Goal: Transaction & Acquisition: Purchase product/service

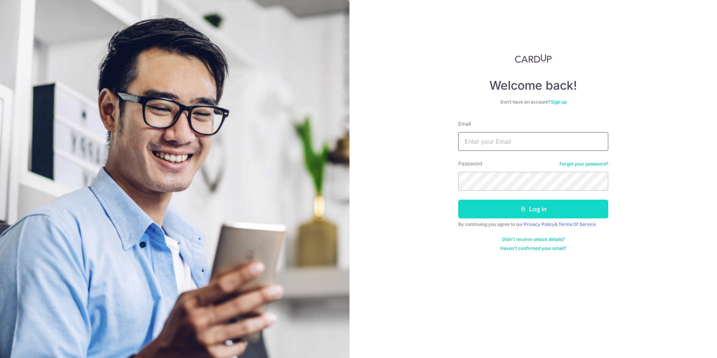
type input "[EMAIL_ADDRESS][DOMAIN_NAME]"
click at [523, 210] on icon "submit" at bounding box center [523, 209] width 6 height 6
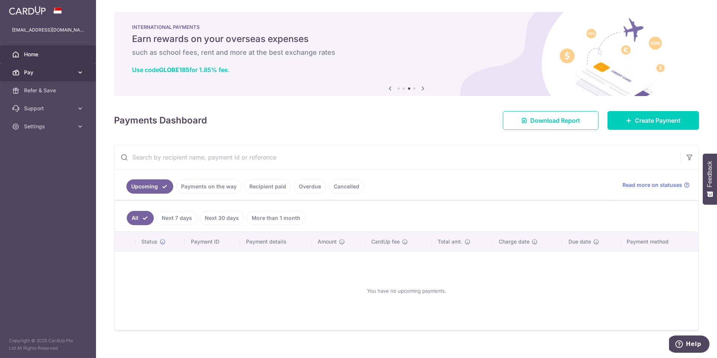
click at [38, 76] on link "Pay" at bounding box center [48, 72] width 96 height 18
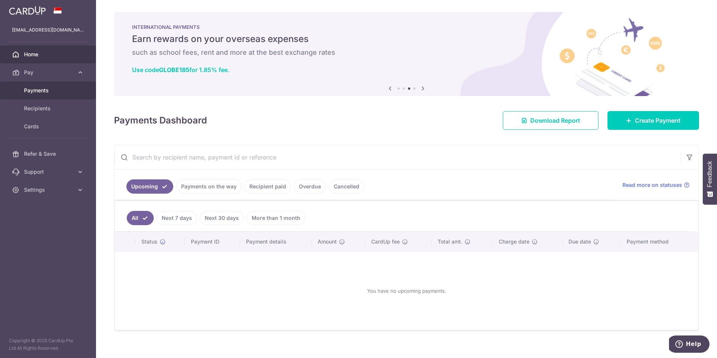
click at [36, 95] on link "Payments" at bounding box center [48, 90] width 96 height 18
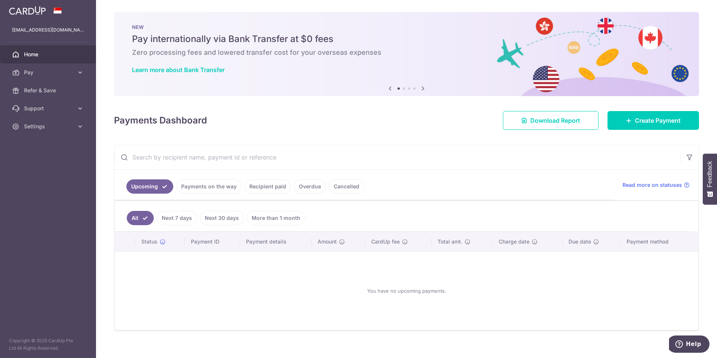
click at [218, 221] on link "Next 30 days" at bounding box center [222, 218] width 44 height 14
click at [263, 218] on link "More than 1 month" at bounding box center [276, 218] width 59 height 14
click at [162, 219] on link "Next 7 days" at bounding box center [166, 218] width 40 height 14
click at [134, 221] on link "All" at bounding box center [135, 218] width 17 height 14
click at [53, 125] on span "Settings" at bounding box center [49, 127] width 50 height 8
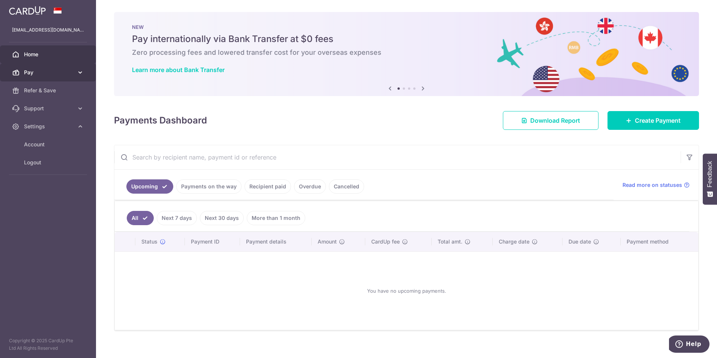
click at [26, 77] on link "Pay" at bounding box center [48, 72] width 96 height 18
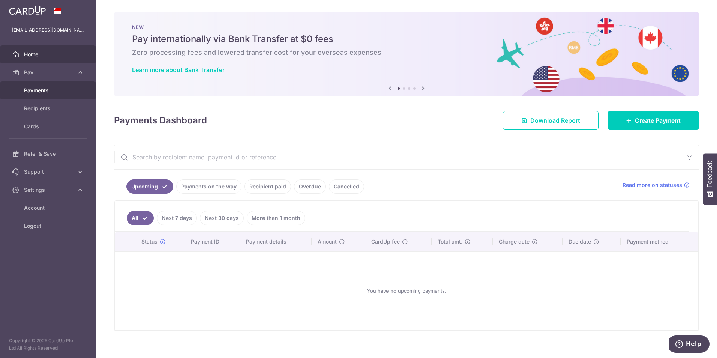
click at [36, 91] on span "Payments" at bounding box center [49, 91] width 50 height 8
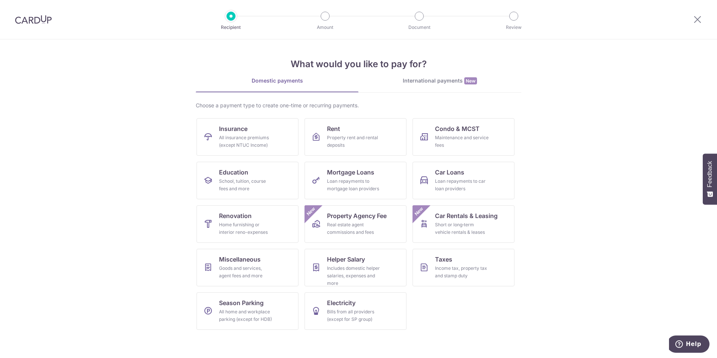
click at [301, 83] on div "Domestic payments" at bounding box center [277, 81] width 163 height 8
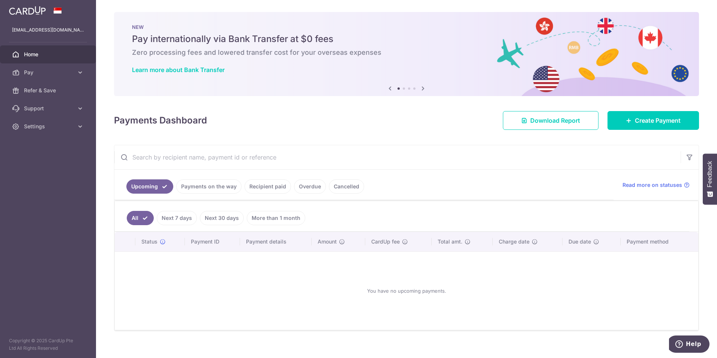
click at [641, 189] on div "Upcoming Payments on the way Recipient paid Overdue Cancelled Read more on stat…" at bounding box center [406, 185] width 584 height 31
click at [635, 185] on span "Read more on statuses" at bounding box center [653, 185] width 60 height 8
click at [537, 125] on link "Download Report" at bounding box center [551, 120] width 96 height 19
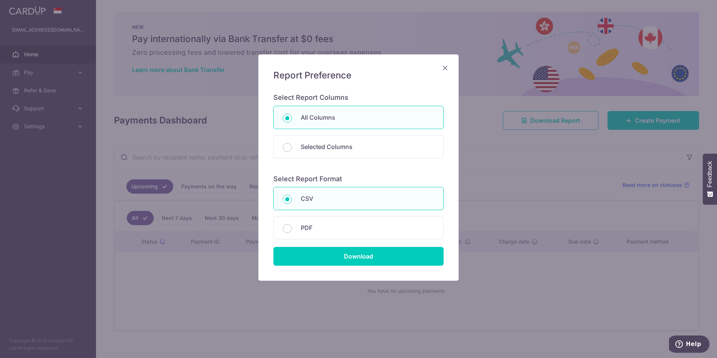
click at [450, 63] on div "Report Preference Select Report Columns All Columns Selected Columns Payment Id…" at bounding box center [358, 167] width 200 height 226
click at [350, 152] on div "Selected Columns" at bounding box center [358, 146] width 170 height 23
radio input "false"
radio input "true"
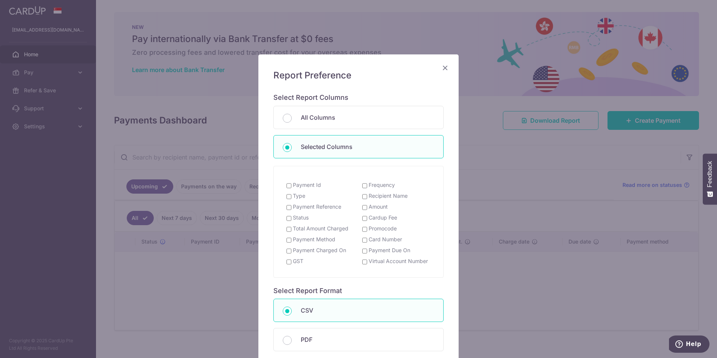
click at [437, 71] on h5 "Report Preference" at bounding box center [358, 75] width 170 height 12
click at [442, 70] on icon "Close" at bounding box center [445, 67] width 9 height 9
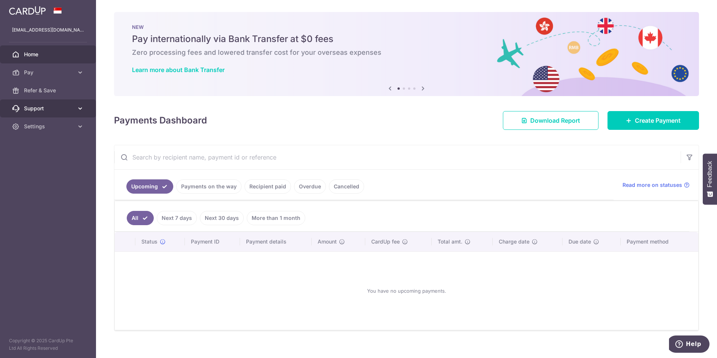
click at [60, 105] on span "Support" at bounding box center [49, 109] width 50 height 8
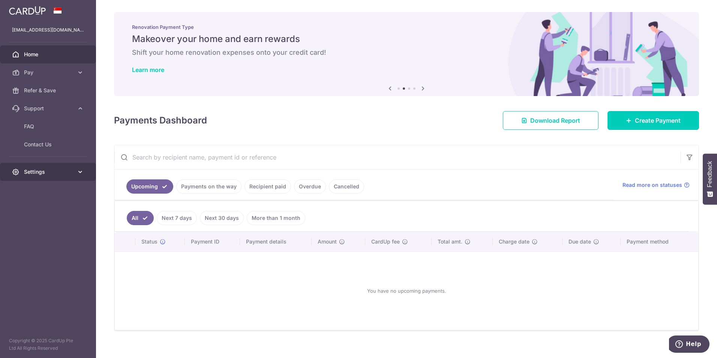
click at [27, 171] on span "Settings" at bounding box center [49, 172] width 50 height 8
click at [31, 193] on span "Account" at bounding box center [49, 190] width 50 height 8
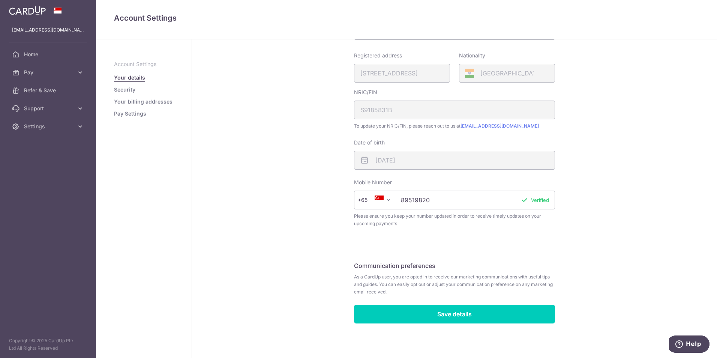
scroll to position [123, 0]
click at [136, 101] on link "Your billing addresses" at bounding box center [143, 102] width 59 height 8
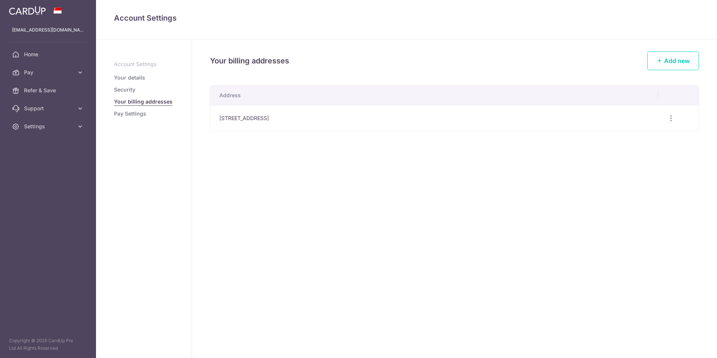
click at [132, 116] on link "Pay Settings" at bounding box center [130, 114] width 32 height 8
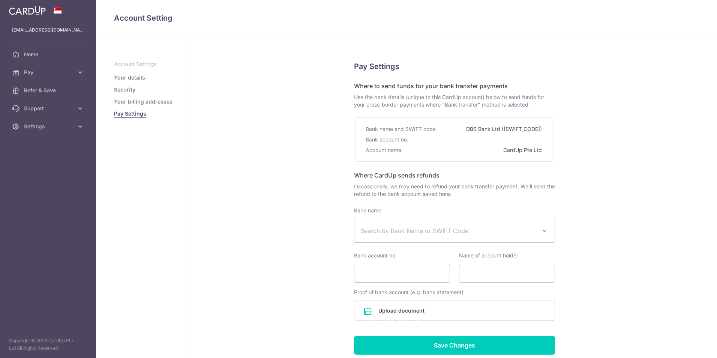
select select
click at [38, 56] on span "Home" at bounding box center [49, 55] width 50 height 8
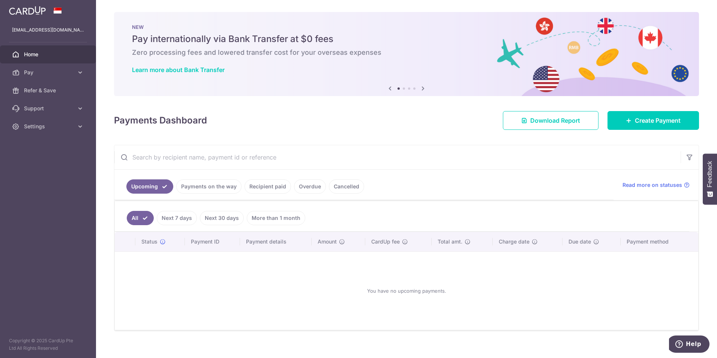
click at [162, 219] on link "Next 7 days" at bounding box center [177, 218] width 40 height 14
click at [204, 214] on link "Next 30 days" at bounding box center [222, 218] width 44 height 14
click at [266, 213] on link "More than 1 month" at bounding box center [276, 218] width 59 height 14
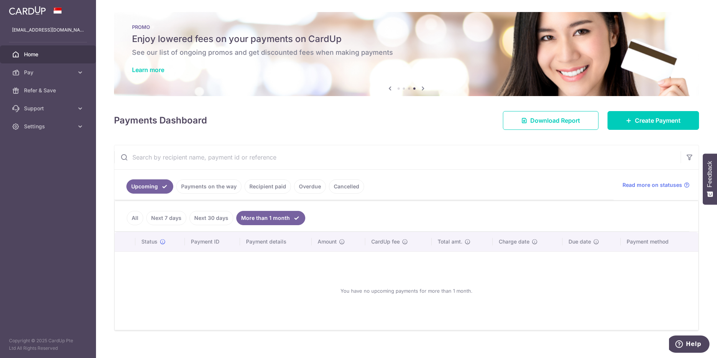
drag, startPoint x: 336, startPoint y: 290, endPoint x: 526, endPoint y: 288, distance: 190.6
click at [526, 288] on div "You have no upcoming payments for more than 1 month." at bounding box center [407, 291] width 566 height 66
click at [445, 293] on div "You have no upcoming payments for more than 1 month." at bounding box center [407, 291] width 566 height 66
drag, startPoint x: 477, startPoint y: 290, endPoint x: 337, endPoint y: 308, distance: 141.4
click at [337, 308] on div "You have no upcoming payments for more than 1 month." at bounding box center [407, 291] width 566 height 66
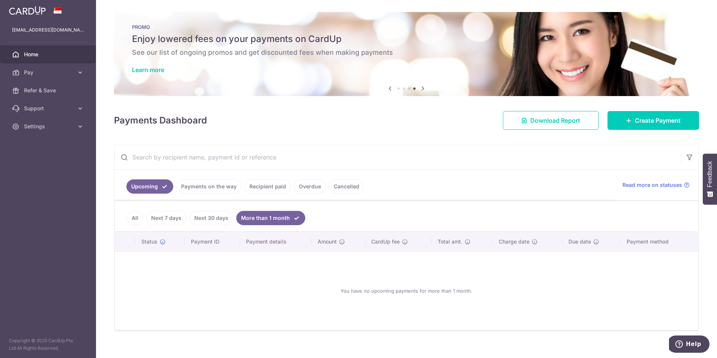
drag, startPoint x: 337, startPoint y: 308, endPoint x: 324, endPoint y: 318, distance: 16.8
click at [324, 318] on div "You have no upcoming payments for more than 1 month." at bounding box center [407, 291] width 566 height 66
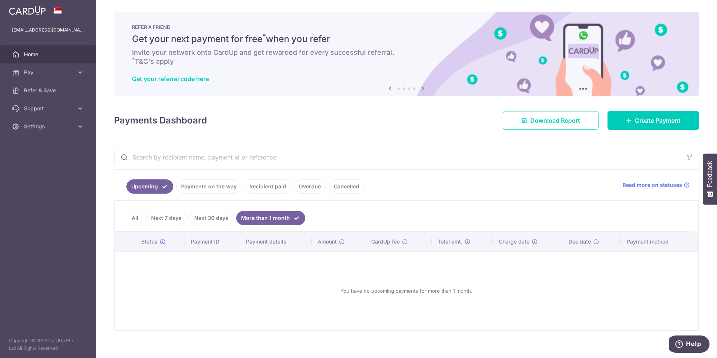
drag, startPoint x: 329, startPoint y: 291, endPoint x: 481, endPoint y: 290, distance: 151.9
click at [481, 290] on div "You have no upcoming payments for more than 1 month." at bounding box center [407, 291] width 566 height 66
click at [478, 293] on div "You have no upcoming payments for more than 1 month." at bounding box center [407, 291] width 566 height 66
drag, startPoint x: 475, startPoint y: 293, endPoint x: 337, endPoint y: 300, distance: 138.6
click at [337, 300] on div "You have no upcoming payments for more than 1 month." at bounding box center [407, 291] width 566 height 66
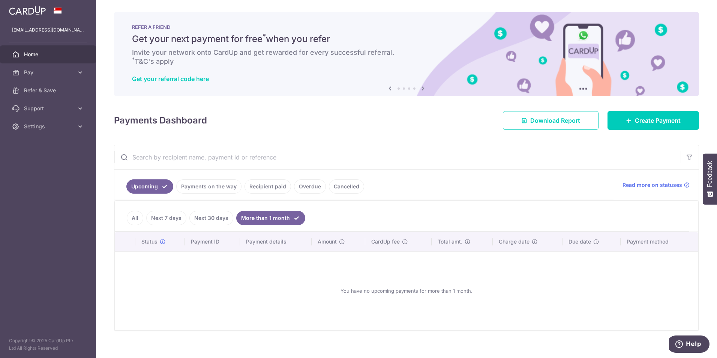
click at [336, 302] on div "You have no upcoming payments for more than 1 month." at bounding box center [407, 291] width 566 height 66
drag, startPoint x: 338, startPoint y: 290, endPoint x: 483, endPoint y: 288, distance: 145.6
click at [483, 288] on div "You have no upcoming payments for more than 1 month." at bounding box center [407, 291] width 566 height 66
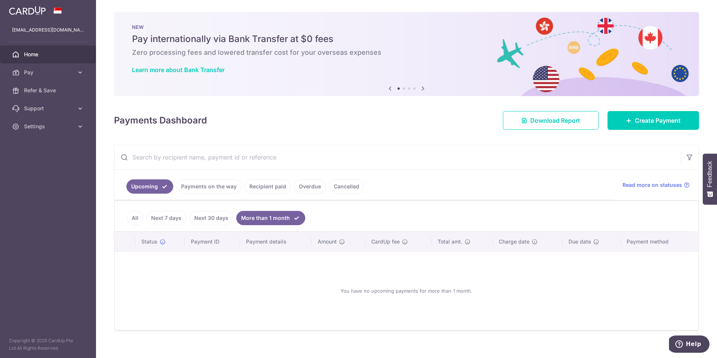
click at [483, 288] on div "You have no upcoming payments for more than 1 month." at bounding box center [407, 291] width 566 height 66
drag, startPoint x: 483, startPoint y: 288, endPoint x: 333, endPoint y: 303, distance: 150.5
click at [333, 303] on div "You have no upcoming payments for more than 1 month." at bounding box center [407, 291] width 566 height 66
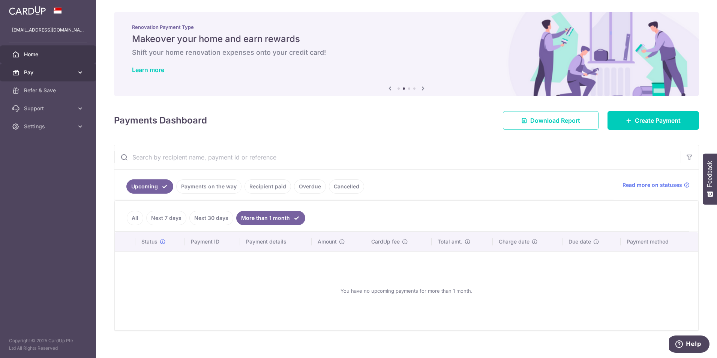
click at [38, 76] on span "Pay" at bounding box center [49, 73] width 50 height 8
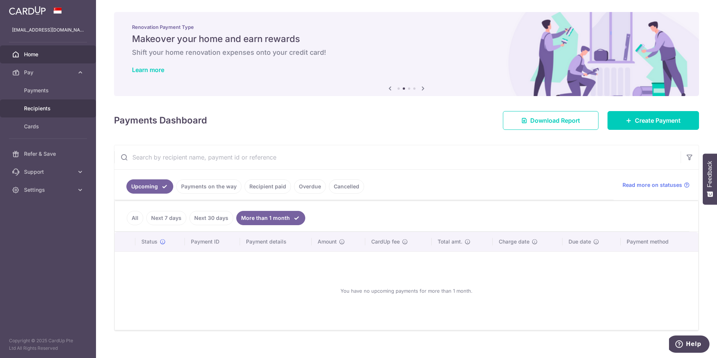
click at [40, 109] on span "Recipients" at bounding box center [49, 109] width 50 height 8
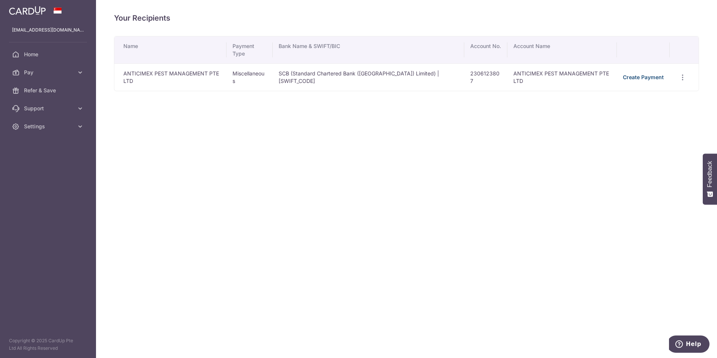
click at [643, 76] on link "Create Payment" at bounding box center [643, 77] width 41 height 6
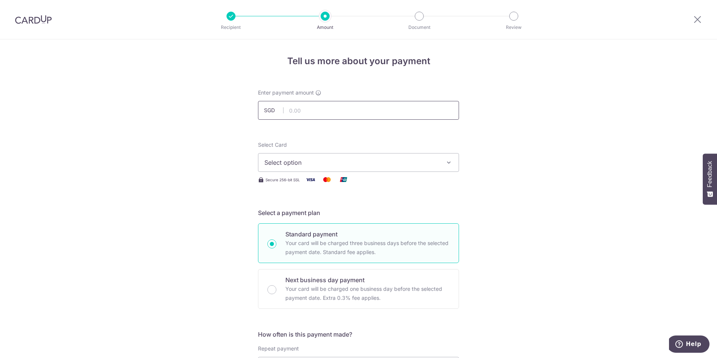
click at [314, 110] on input "text" at bounding box center [358, 110] width 201 height 19
type input "312.83"
click at [324, 111] on input "312.83" at bounding box center [358, 110] width 201 height 19
click at [365, 162] on span "Select option" at bounding box center [351, 162] width 175 height 9
click at [308, 217] on span "**** 6253" at bounding box center [296, 216] width 29 height 9
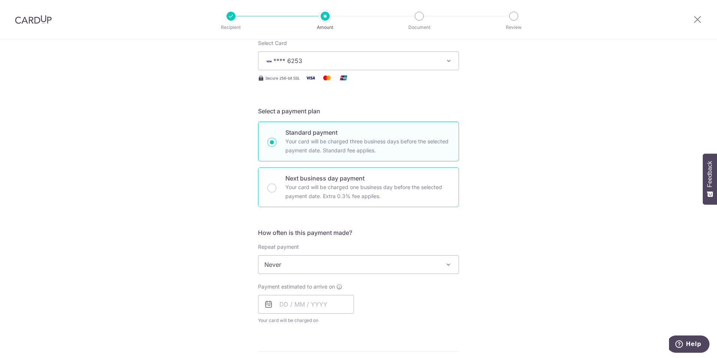
scroll to position [101, 0]
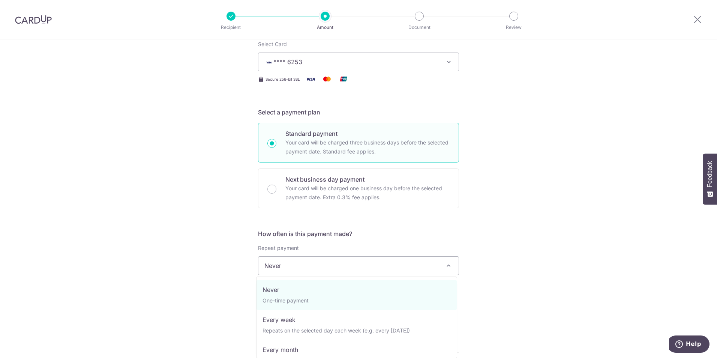
click at [351, 267] on span "Never" at bounding box center [358, 266] width 200 height 18
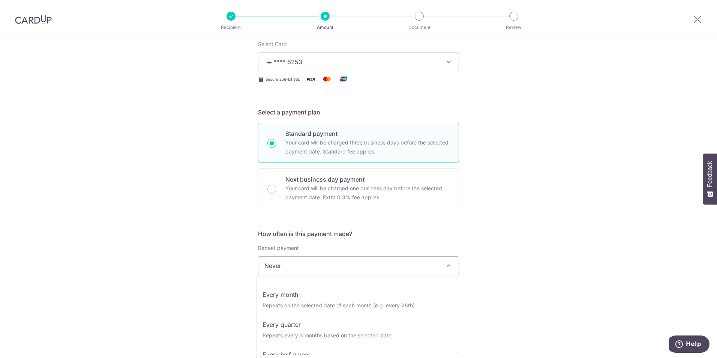
scroll to position [56, 0]
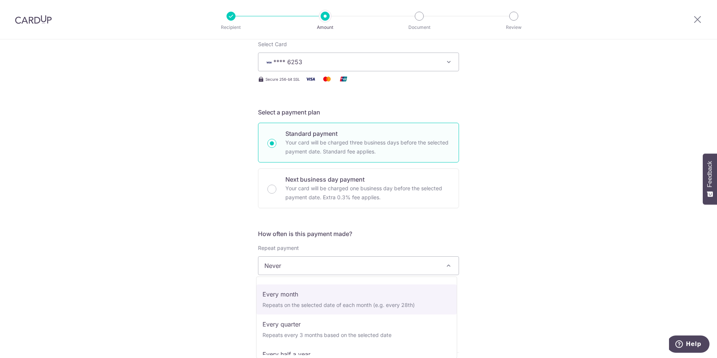
select select "3"
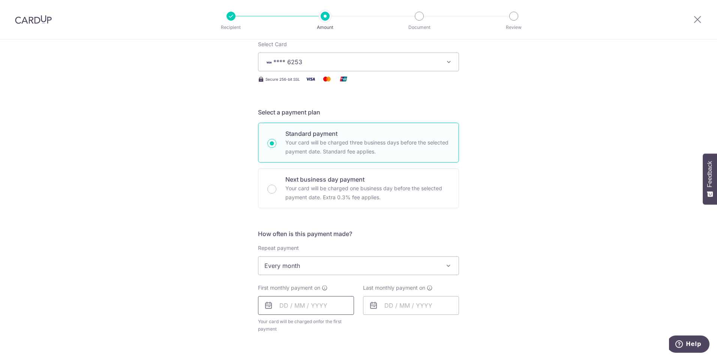
click at [304, 308] on input "text" at bounding box center [306, 305] width 96 height 19
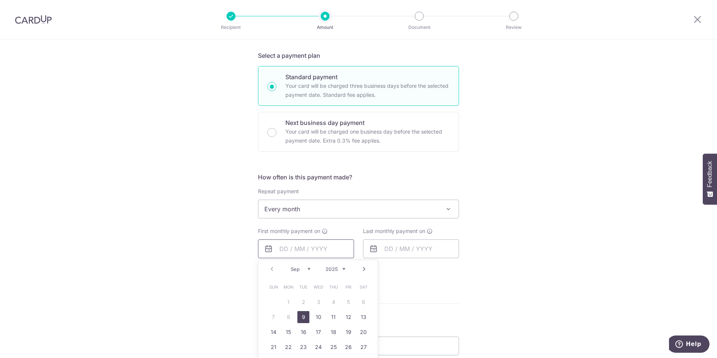
scroll to position [158, 0]
click at [303, 314] on link "9" at bounding box center [303, 316] width 12 height 12
type input "09/09/2025"
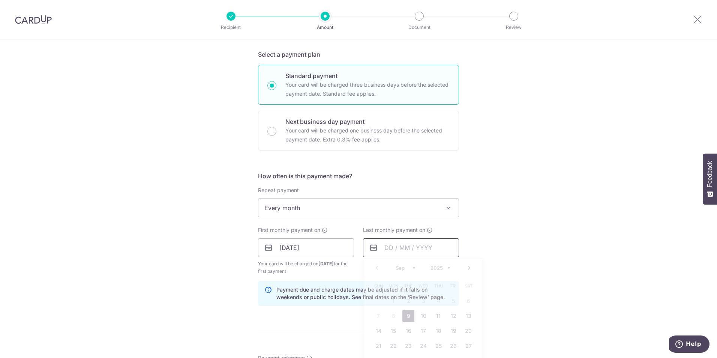
click at [406, 243] on input "text" at bounding box center [411, 247] width 96 height 19
click at [467, 268] on link "Next" at bounding box center [469, 267] width 9 height 9
click at [467, 267] on link "Next" at bounding box center [469, 267] width 9 height 9
click at [409, 320] on link "9" at bounding box center [409, 316] width 12 height 12
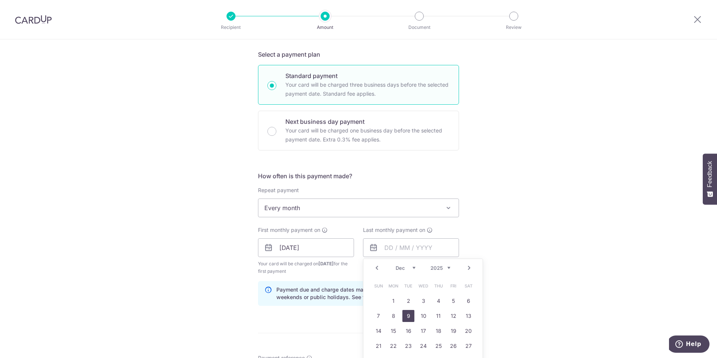
type input "09/12/2025"
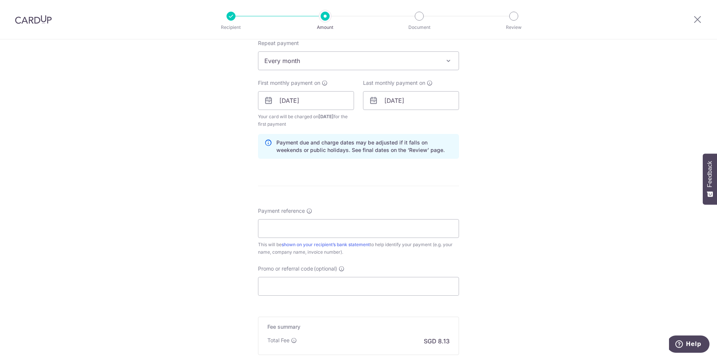
scroll to position [282, 0]
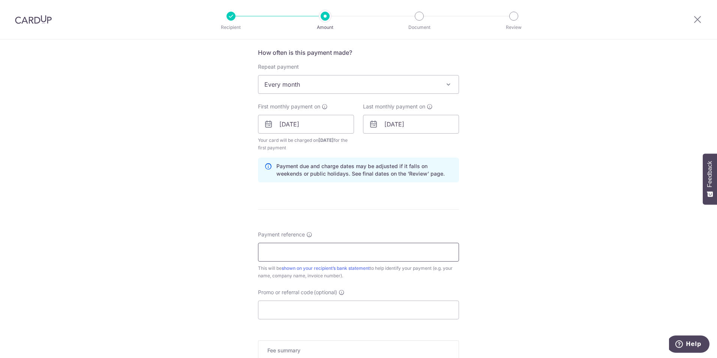
click at [401, 249] on input "Payment reference" at bounding box center [358, 252] width 201 height 19
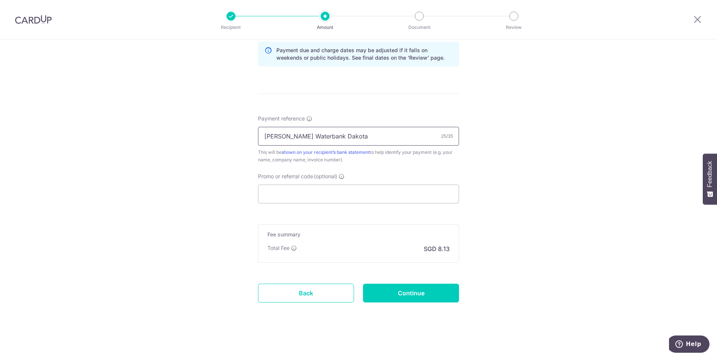
scroll to position [398, 0]
type input "Toshita Waterbank Dakota"
click at [397, 291] on input "Continue" at bounding box center [411, 292] width 96 height 19
type input "Create Schedule"
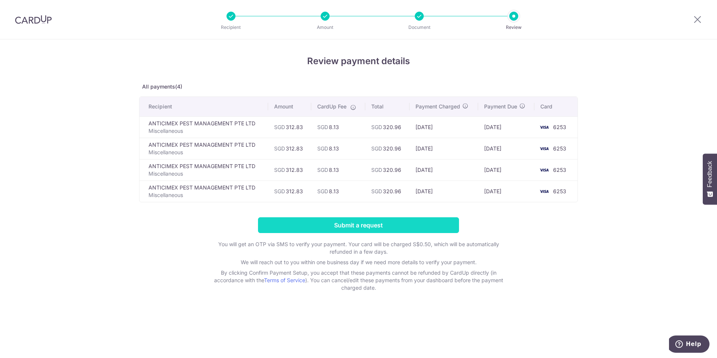
click at [412, 221] on input "Submit a request" at bounding box center [358, 225] width 201 height 16
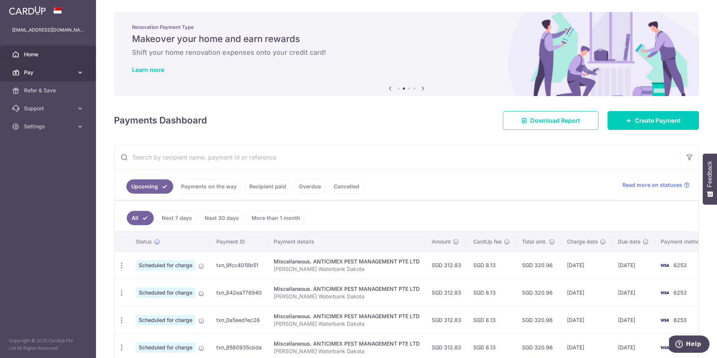
click at [70, 74] on span "Pay" at bounding box center [49, 73] width 50 height 8
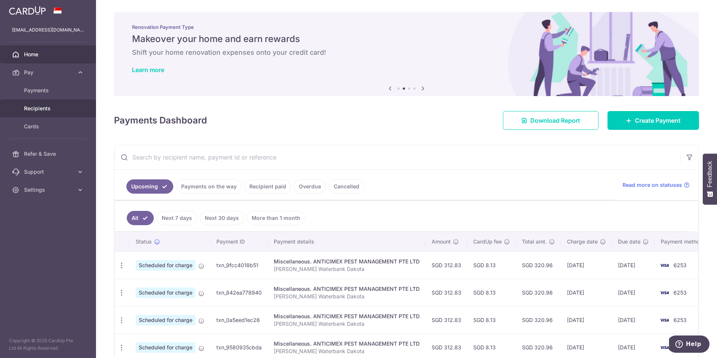
click at [45, 109] on span "Recipients" at bounding box center [49, 109] width 50 height 8
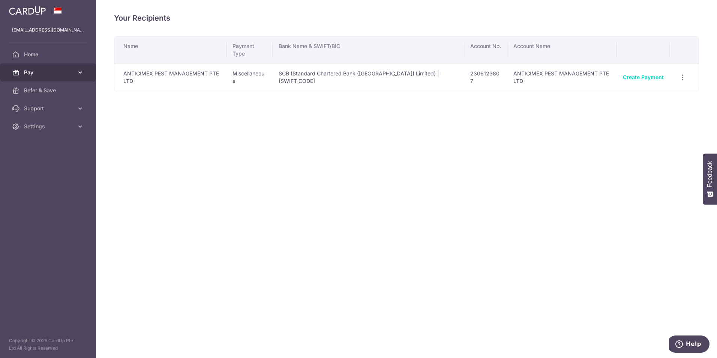
click at [50, 75] on span "Pay" at bounding box center [49, 73] width 50 height 8
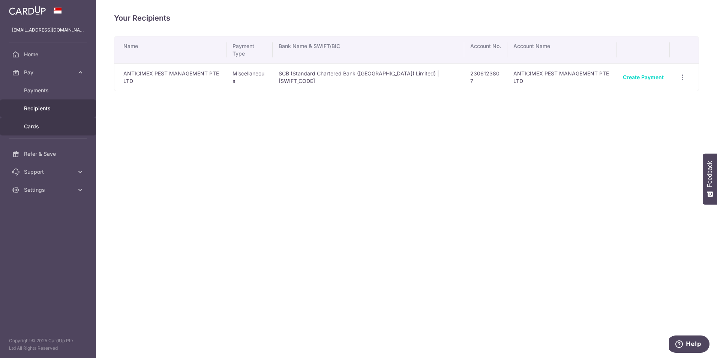
click at [42, 125] on span "Cards" at bounding box center [49, 127] width 50 height 8
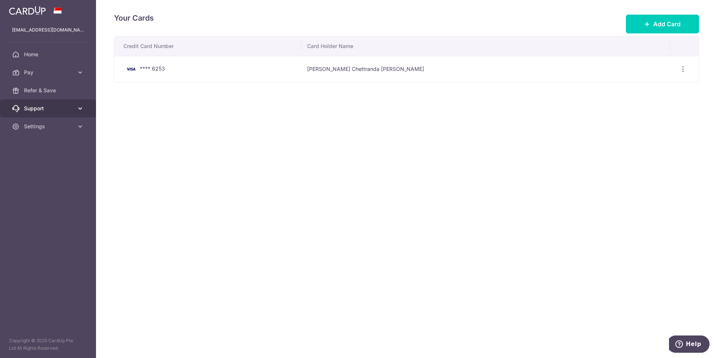
click at [49, 106] on span "Support" at bounding box center [49, 109] width 50 height 8
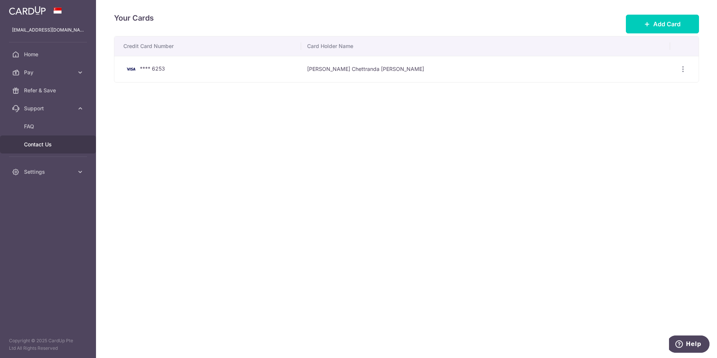
click at [45, 140] on link "Contact Us" at bounding box center [48, 144] width 96 height 18
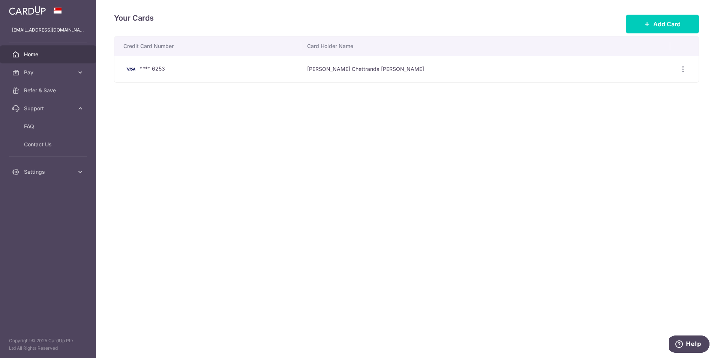
click at [46, 60] on link "Home" at bounding box center [48, 54] width 96 height 18
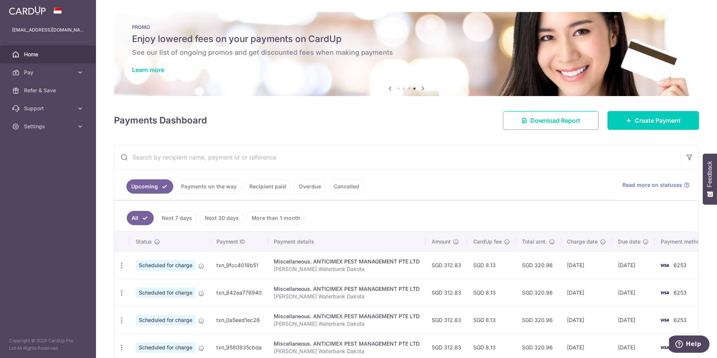
click at [387, 89] on icon at bounding box center [390, 88] width 9 height 9
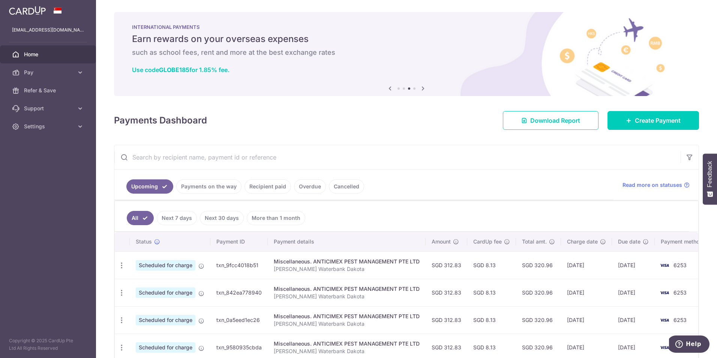
click at [387, 89] on icon at bounding box center [390, 88] width 9 height 9
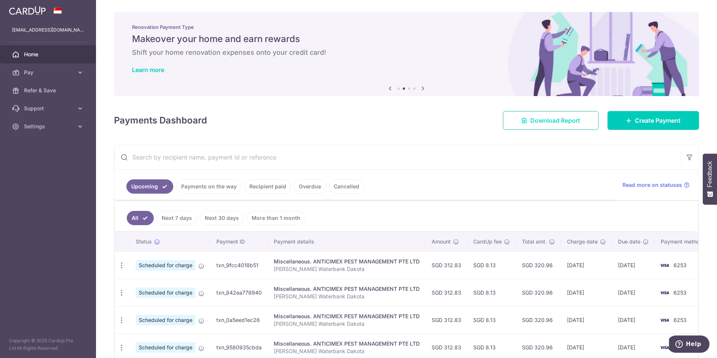
click at [554, 120] on span "Download Report" at bounding box center [555, 120] width 50 height 9
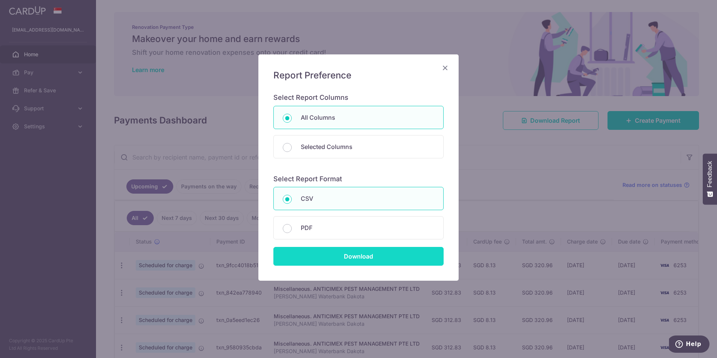
click at [311, 254] on input "Download" at bounding box center [358, 256] width 170 height 19
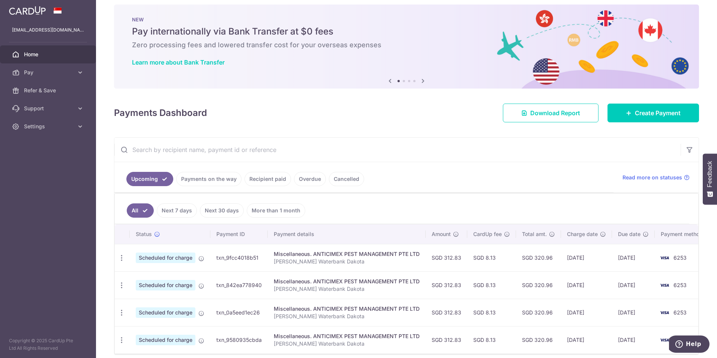
scroll to position [8, 0]
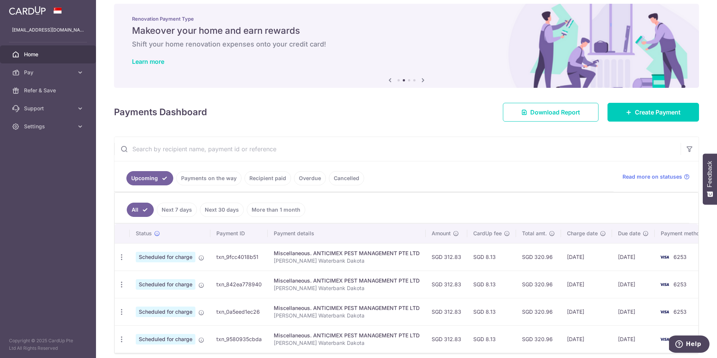
click at [245, 152] on input "text" at bounding box center [397, 149] width 566 height 24
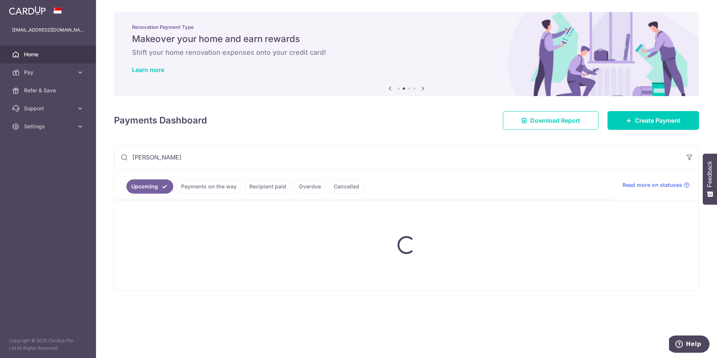
type input "Lorna Whiston"
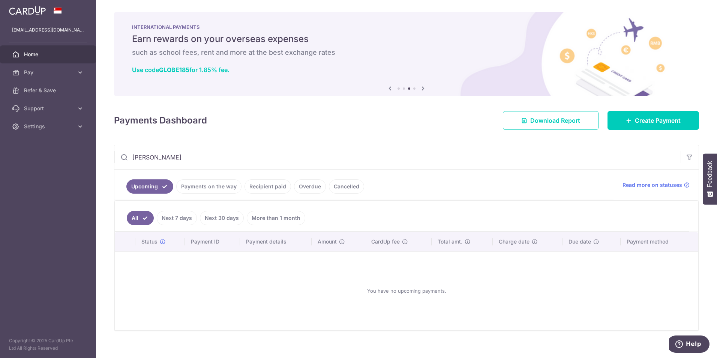
click at [218, 221] on link "Next 30 days" at bounding box center [222, 218] width 44 height 14
click at [265, 219] on link "More than 1 month" at bounding box center [276, 218] width 59 height 14
click at [160, 217] on link "Next 7 days" at bounding box center [166, 218] width 40 height 14
click at [212, 216] on link "Next 30 days" at bounding box center [222, 218] width 44 height 14
click at [254, 218] on link "More than 1 month" at bounding box center [276, 218] width 59 height 14
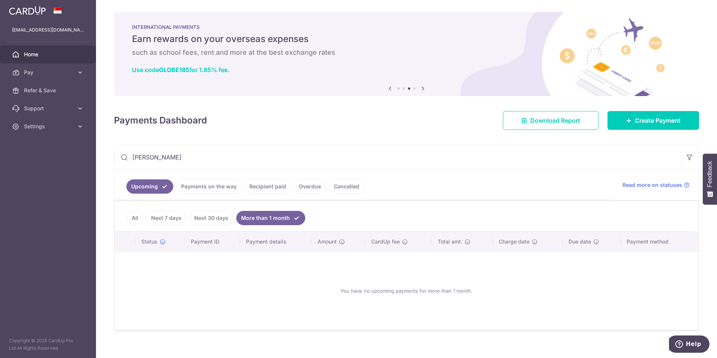
click at [132, 219] on link "All" at bounding box center [135, 218] width 17 height 14
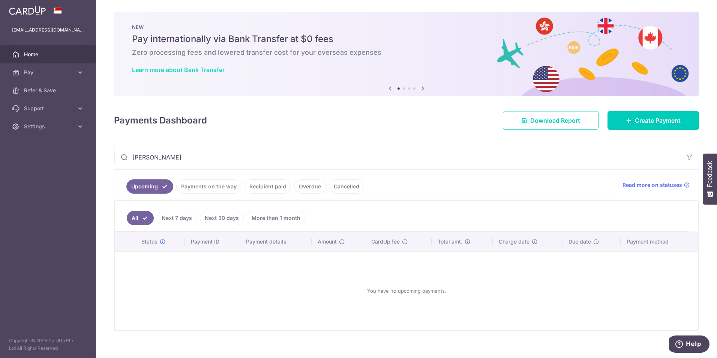
click at [160, 72] on link "Learn more about Bank Transfer" at bounding box center [178, 70] width 93 height 8
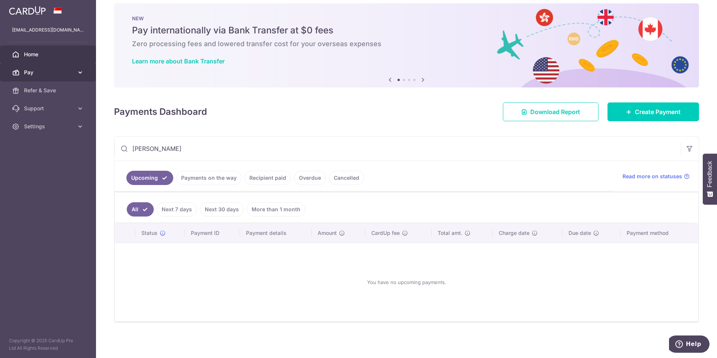
click at [57, 72] on span "Pay" at bounding box center [49, 73] width 50 height 8
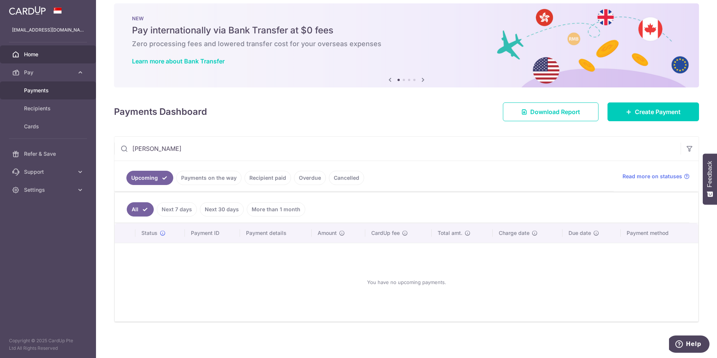
click at [40, 92] on span "Payments" at bounding box center [49, 91] width 50 height 8
